Goal: Task Accomplishment & Management: Use online tool/utility

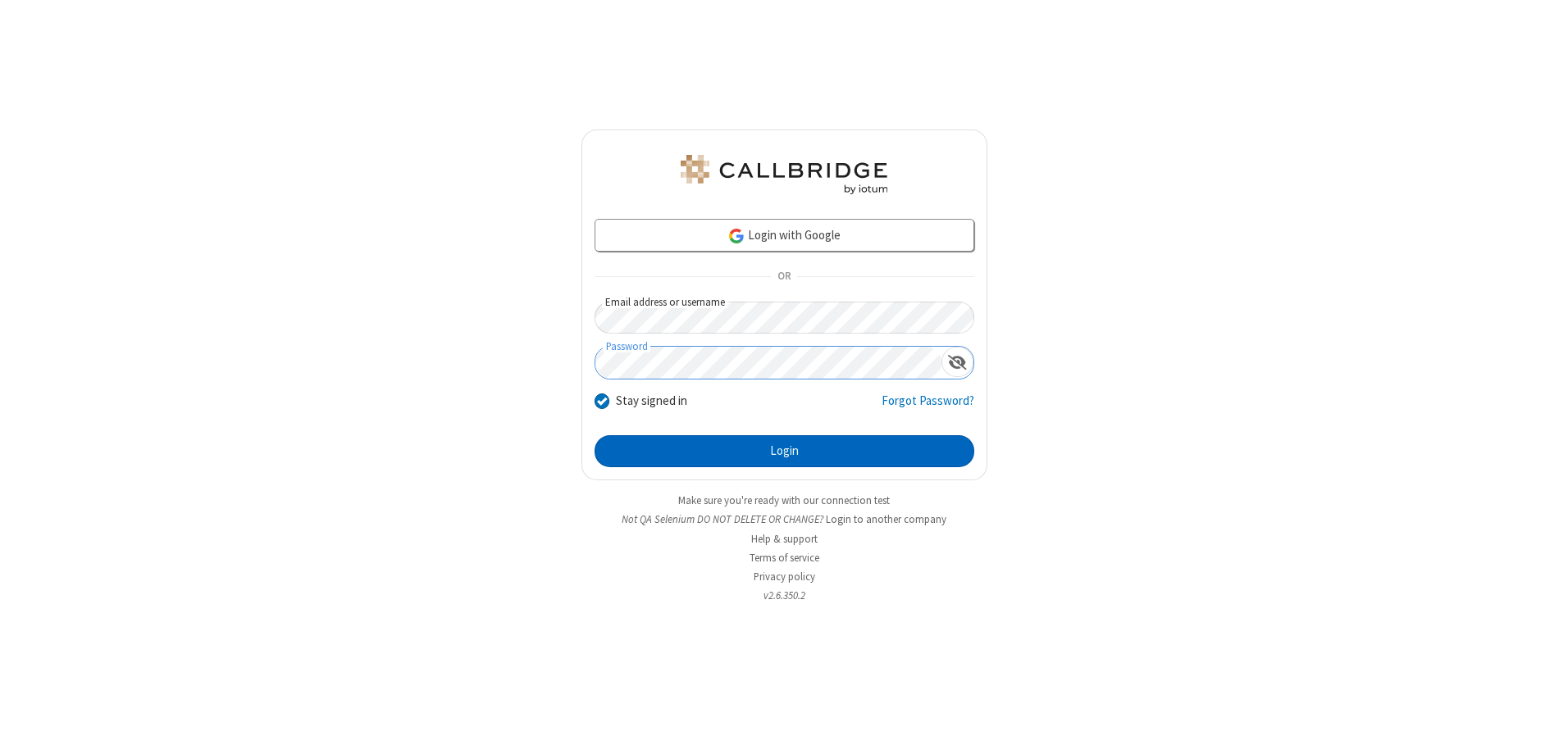
click at [784, 451] on button "Login" at bounding box center [784, 451] width 379 height 32
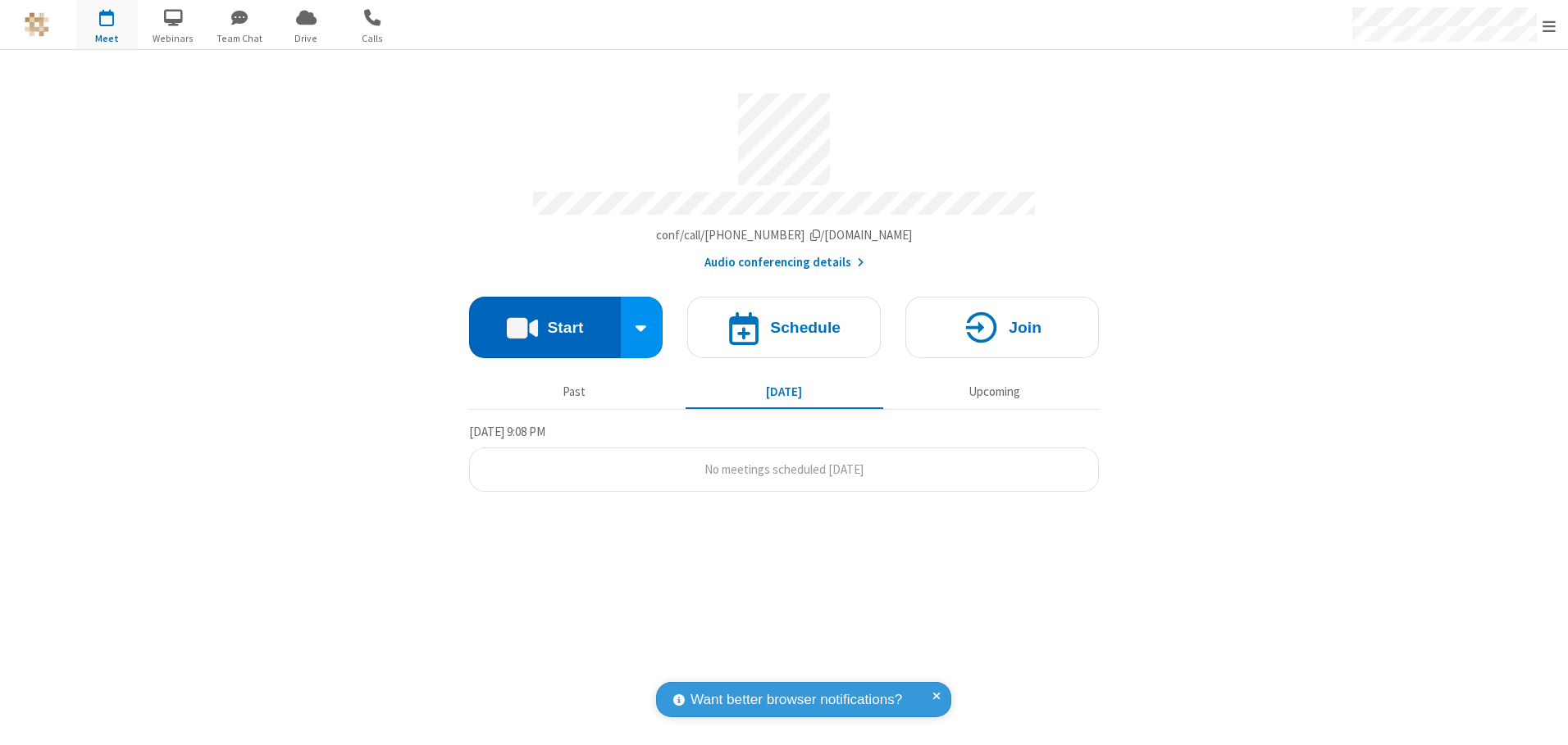
click at [545, 321] on button "Start" at bounding box center [545, 327] width 152 height 61
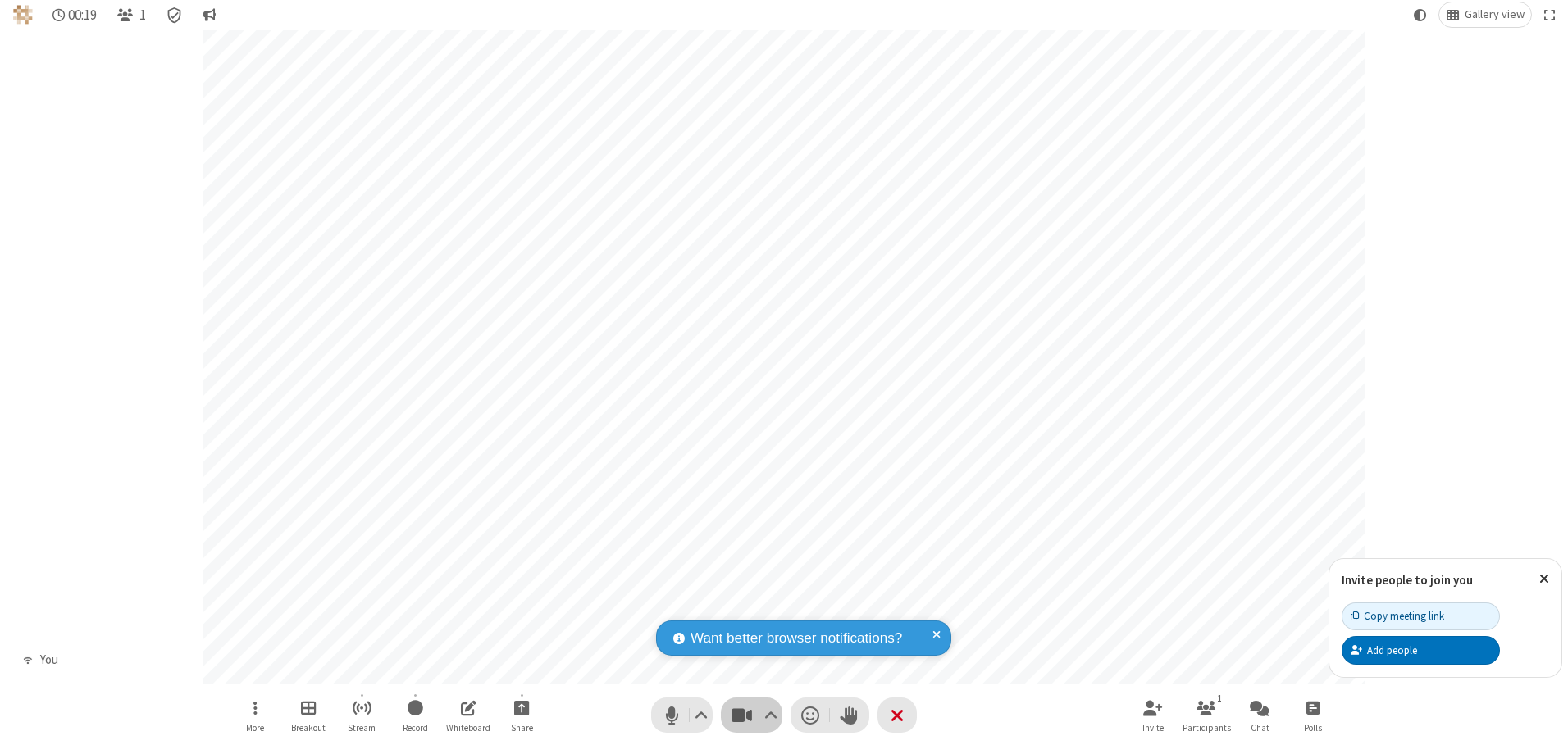
click at [741, 714] on span "Stop video (Alt+V)" at bounding box center [741, 714] width 24 height 23
click at [741, 714] on span "Start video (Alt+V)" at bounding box center [741, 714] width 24 height 23
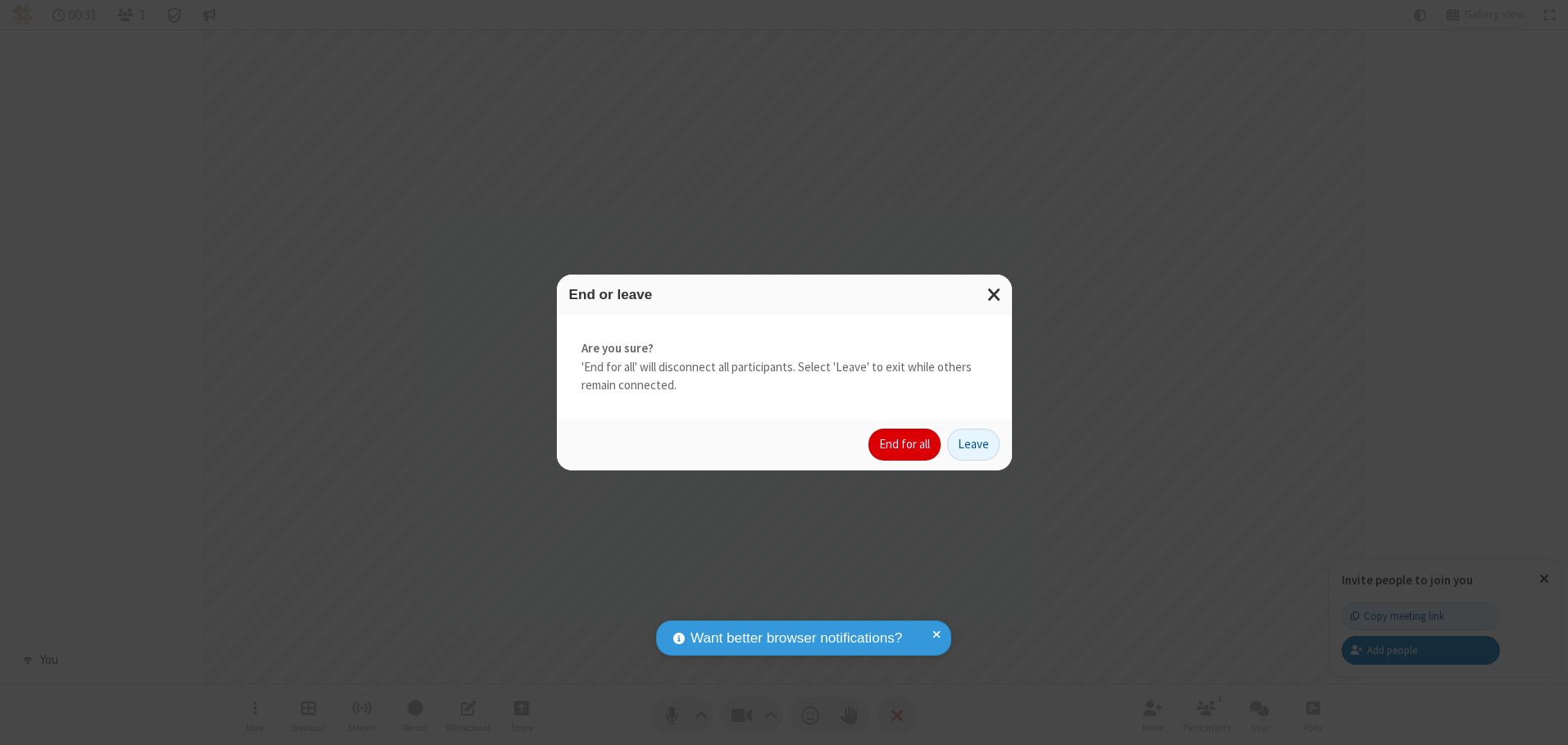
click at [905, 444] on button "End for all" at bounding box center [904, 445] width 72 height 32
